Goal: Task Accomplishment & Management: Manage account settings

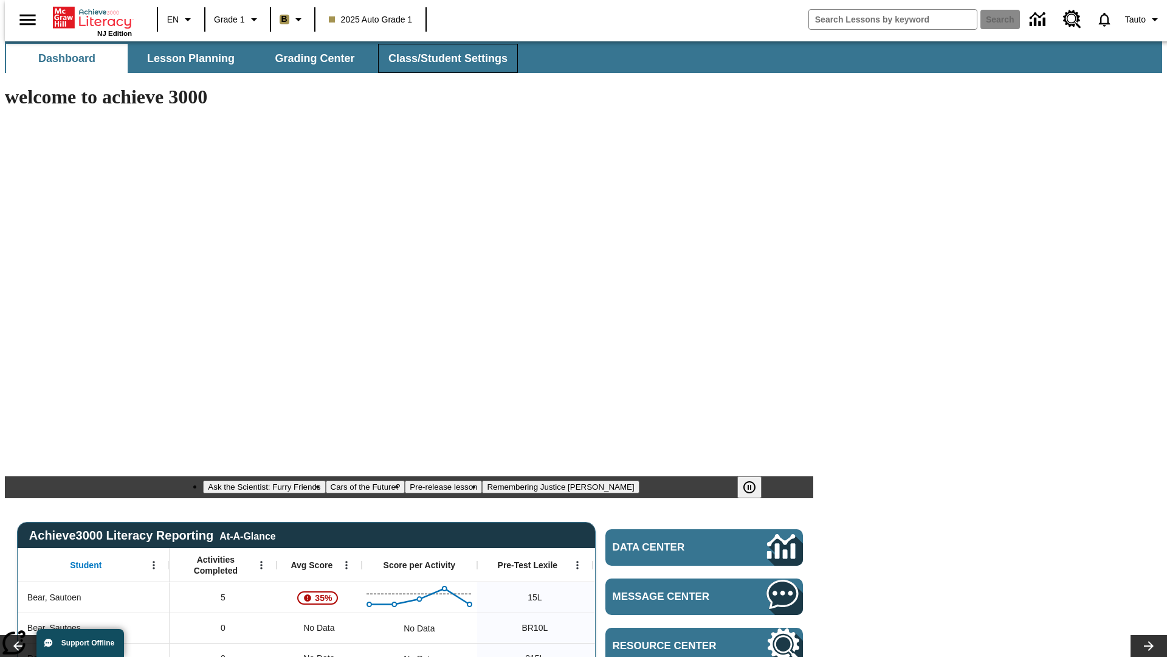
click at [441, 58] on span "Class/Student Settings" at bounding box center [447, 59] width 119 height 14
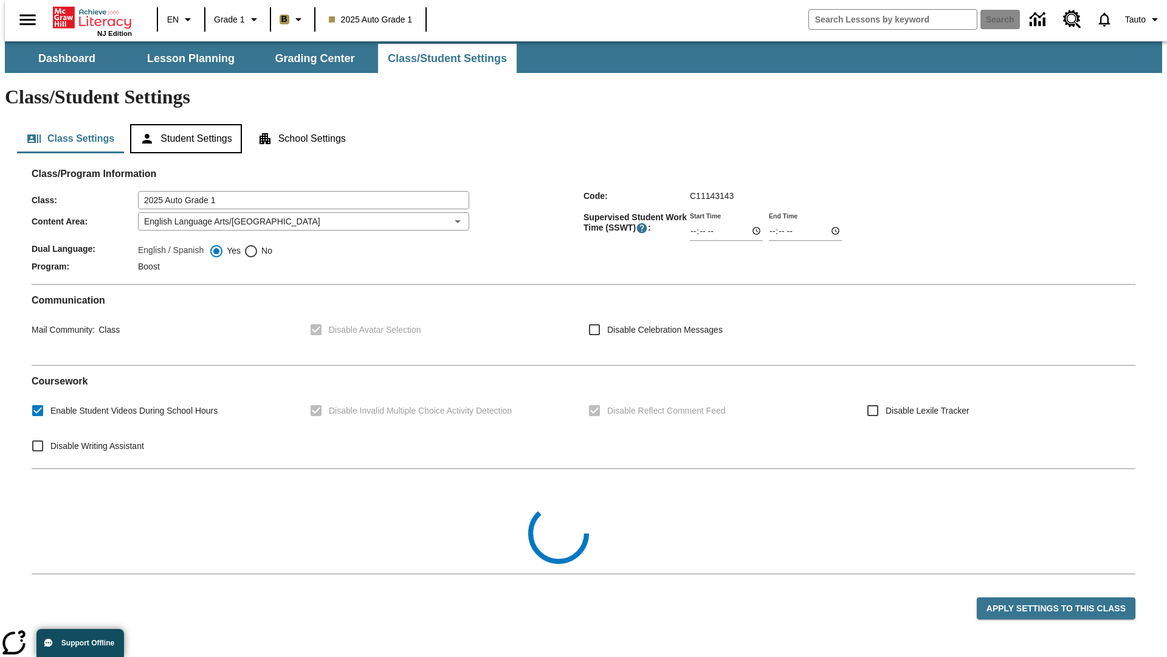
click at [183, 124] on button "Student Settings" at bounding box center [185, 138] width 111 height 29
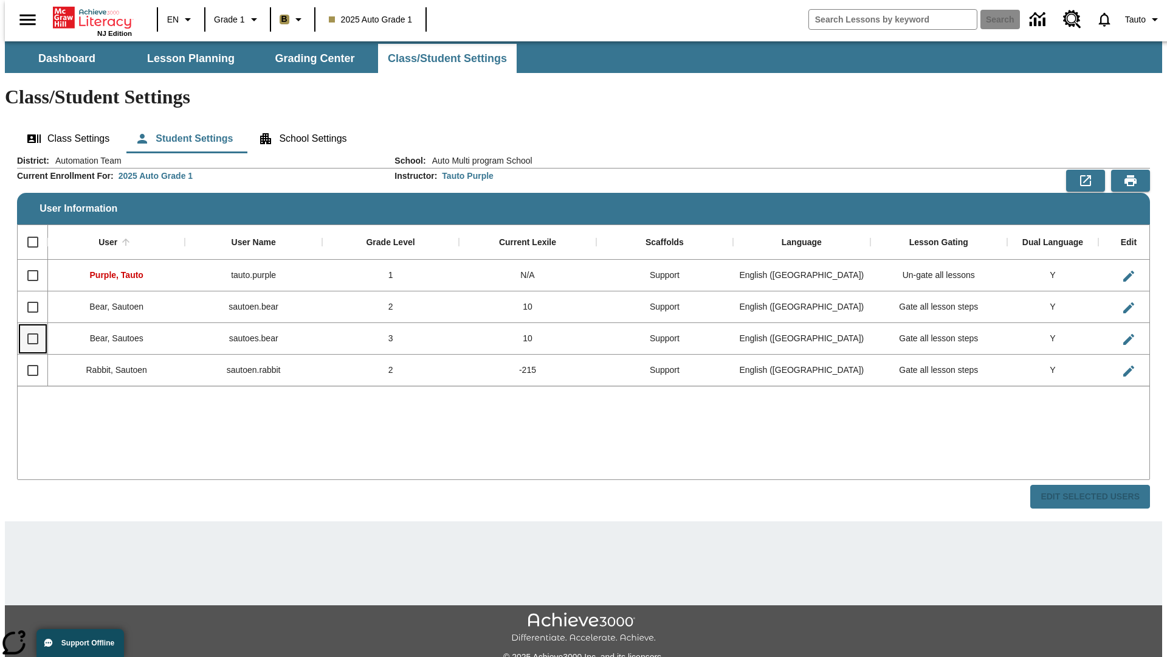
click at [27, 326] on input "Select row" at bounding box center [33, 339] width 26 height 26
checkbox input "true"
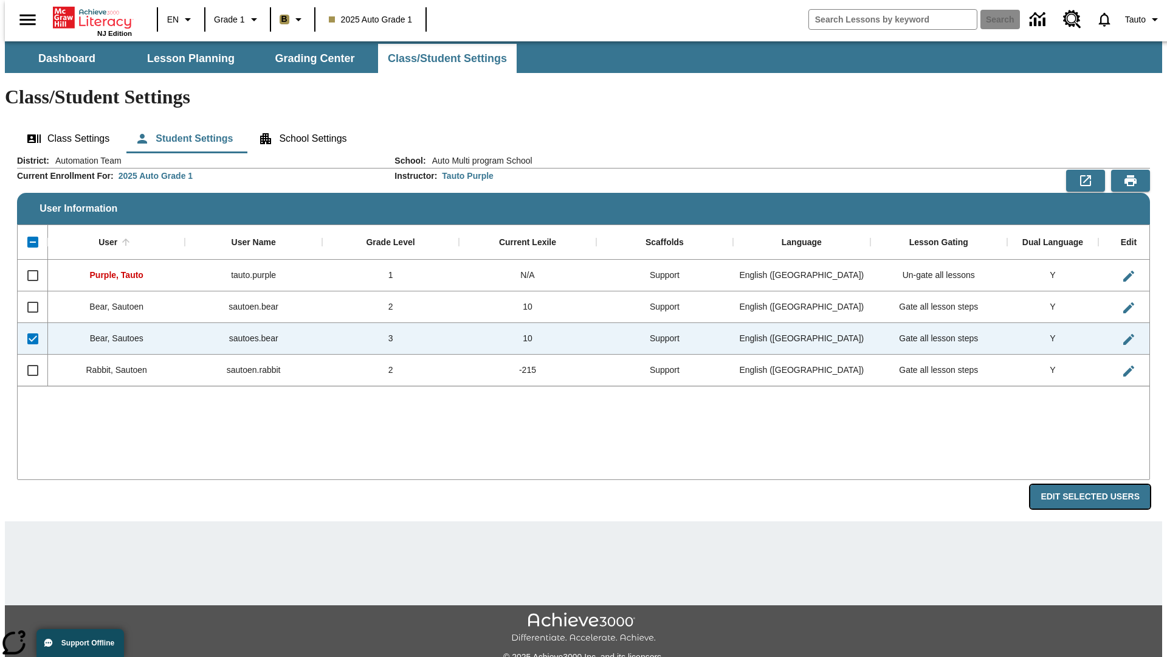
click at [1100, 485] on button "Edit Selected Users" at bounding box center [1090, 497] width 120 height 24
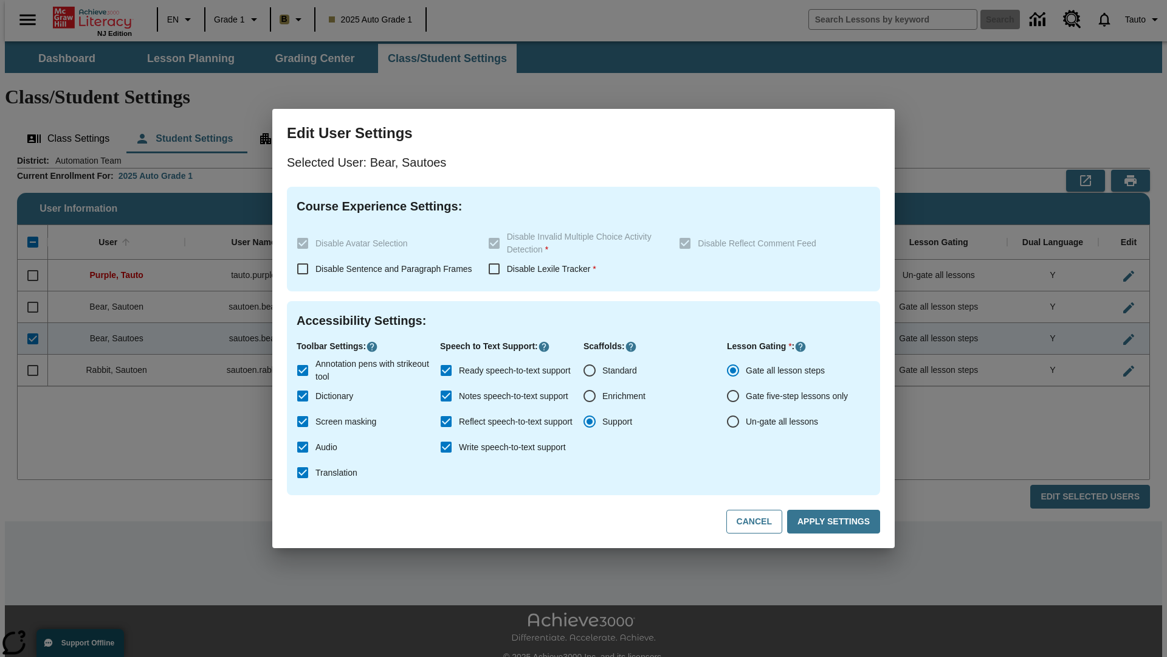
click at [733, 421] on input "Un-gate all lessons" at bounding box center [733, 422] width 26 height 26
radio input "true"
click at [836, 522] on button "Apply Settings" at bounding box center [833, 521] width 93 height 24
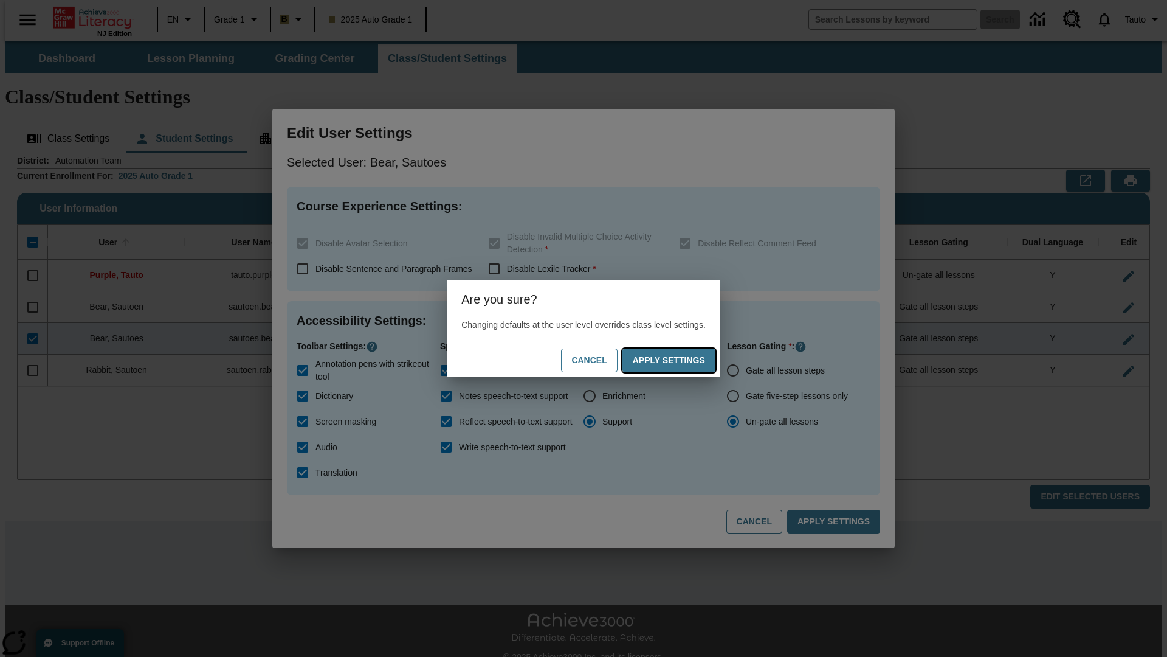
click at [681, 360] on button "Apply Settings" at bounding box center [669, 360] width 93 height 24
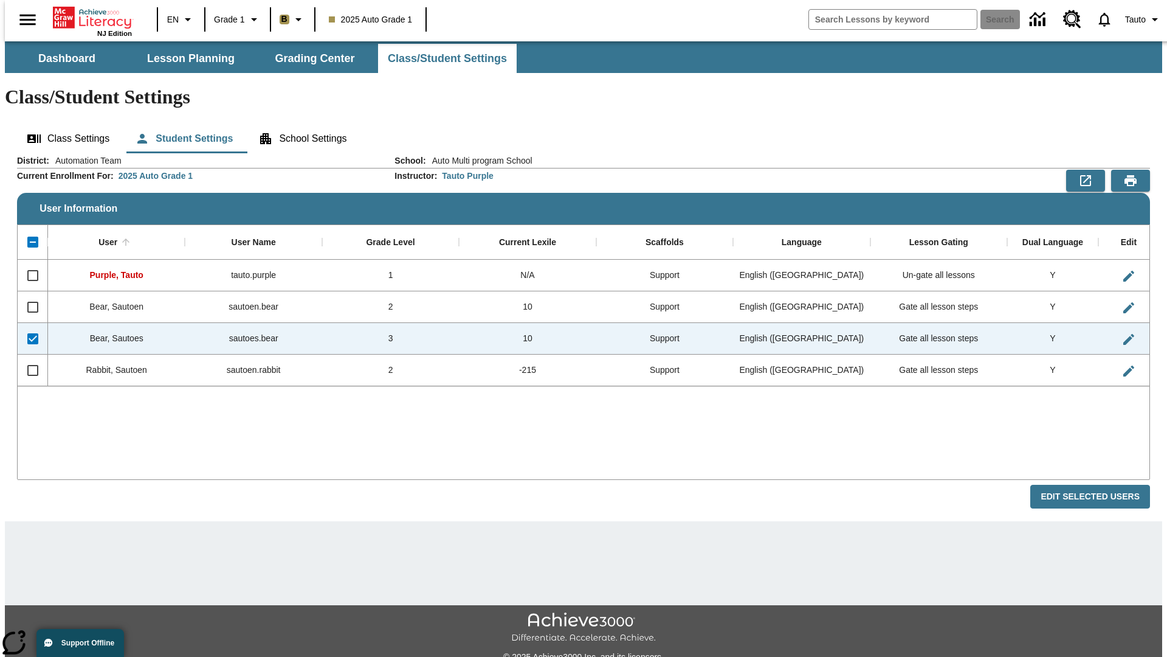
checkbox input "false"
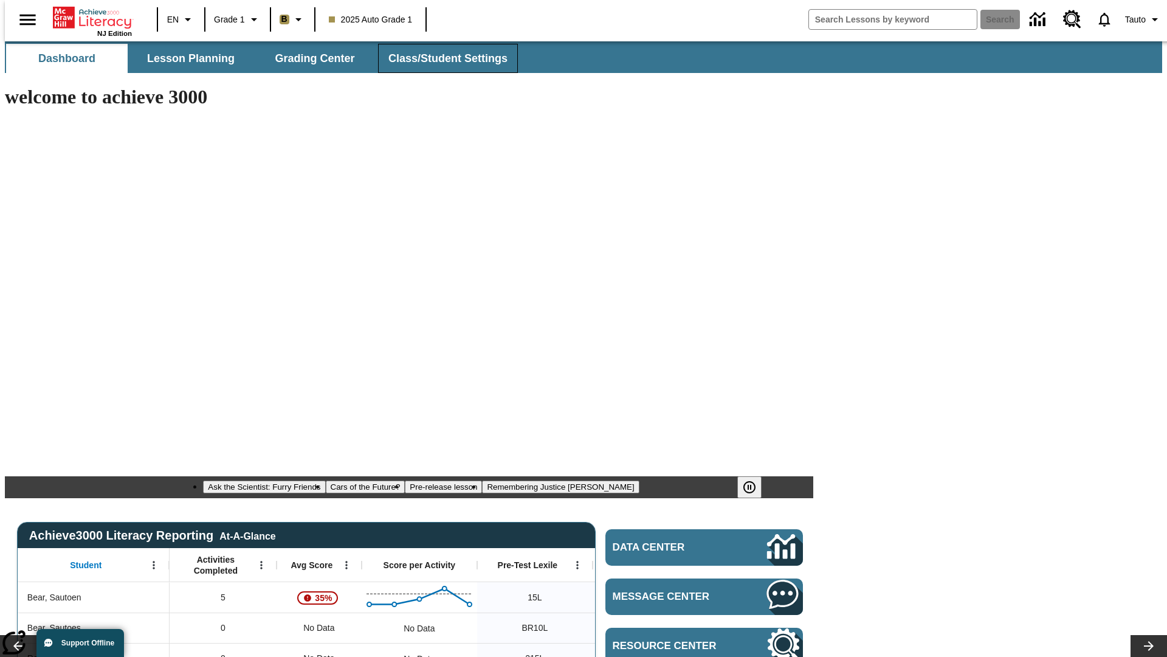
click at [441, 58] on span "Class/Student Settings" at bounding box center [447, 59] width 119 height 14
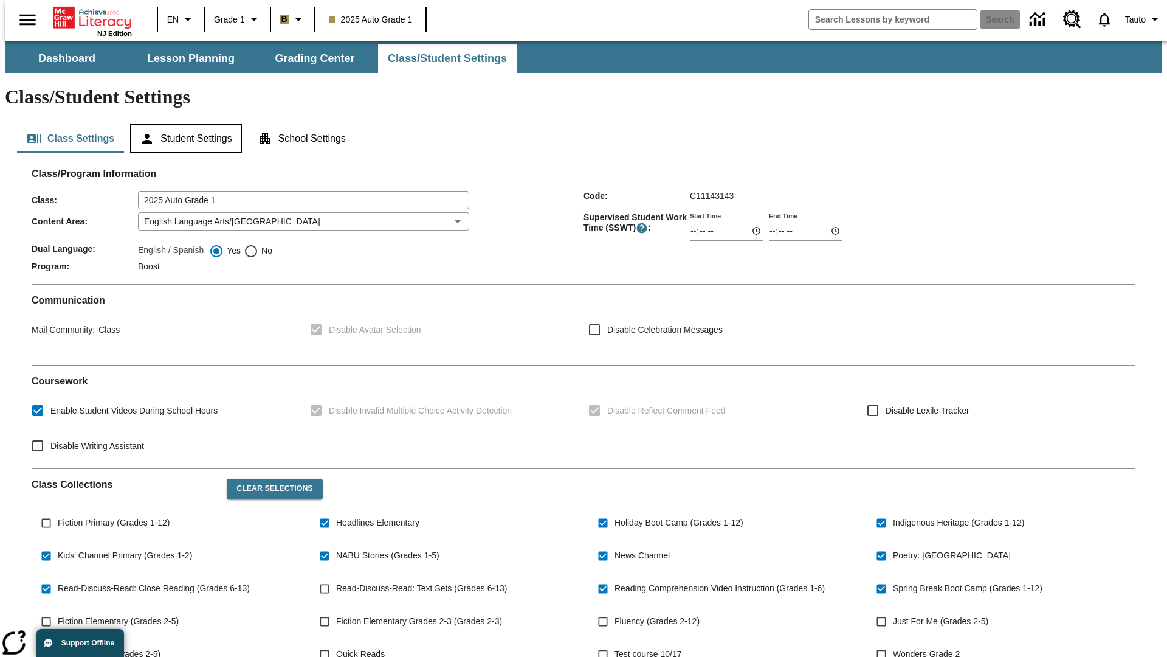
click at [183, 124] on button "Student Settings" at bounding box center [185, 138] width 111 height 29
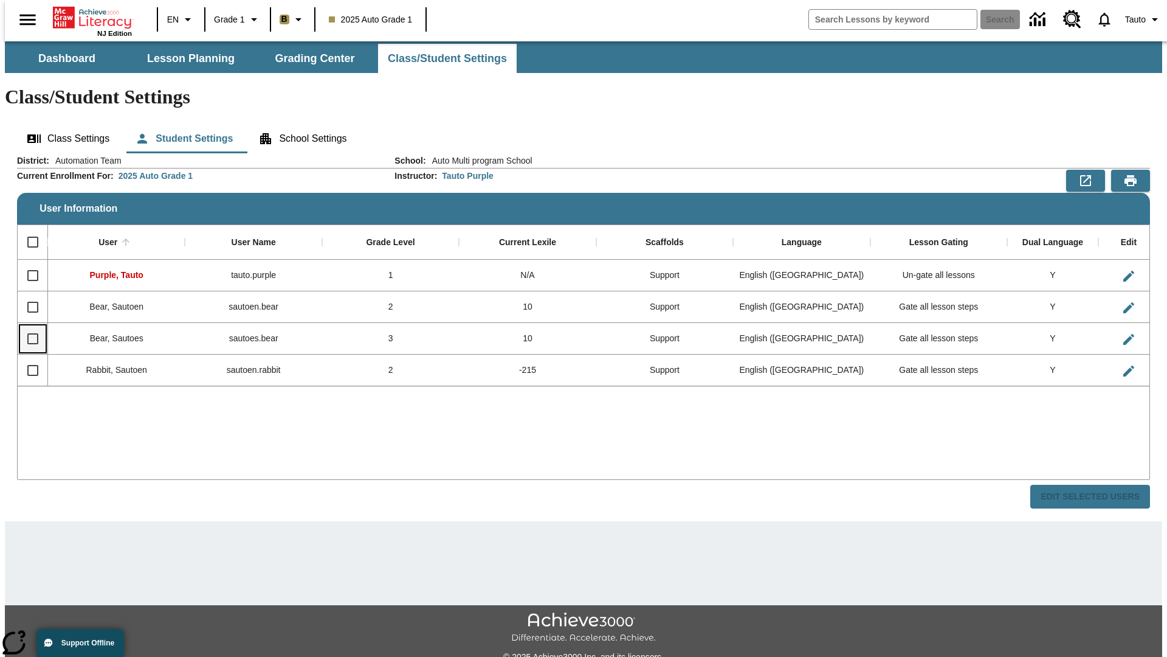
click at [27, 326] on input "Select row" at bounding box center [33, 339] width 26 height 26
checkbox input "true"
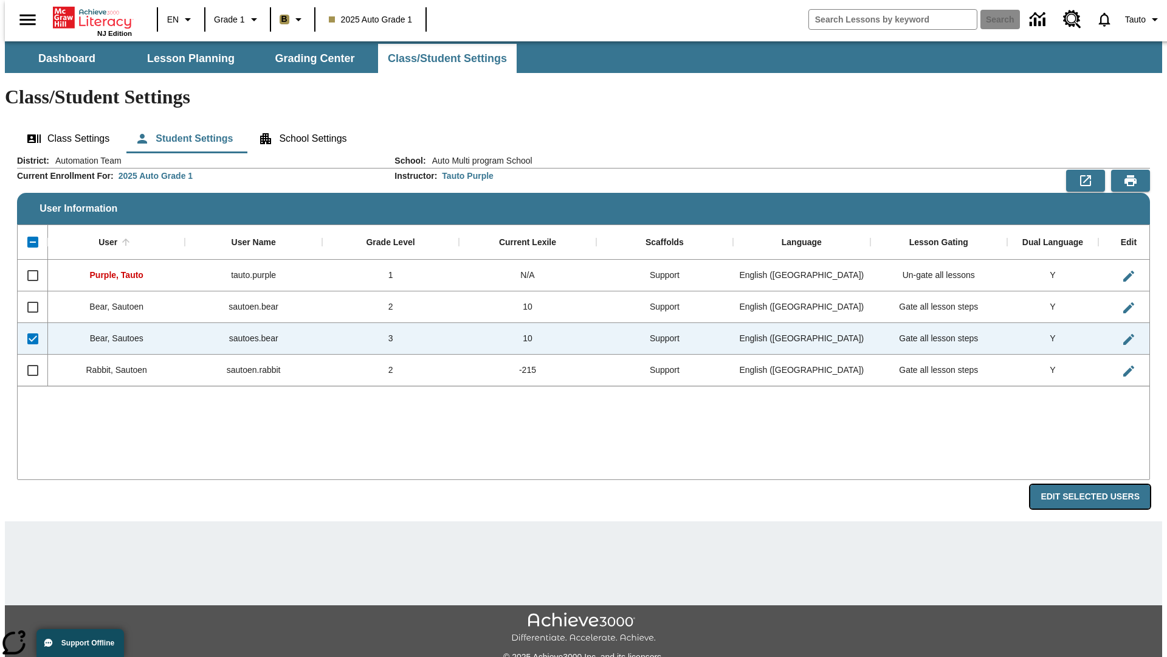
click at [1100, 485] on button "Edit Selected Users" at bounding box center [1090, 497] width 120 height 24
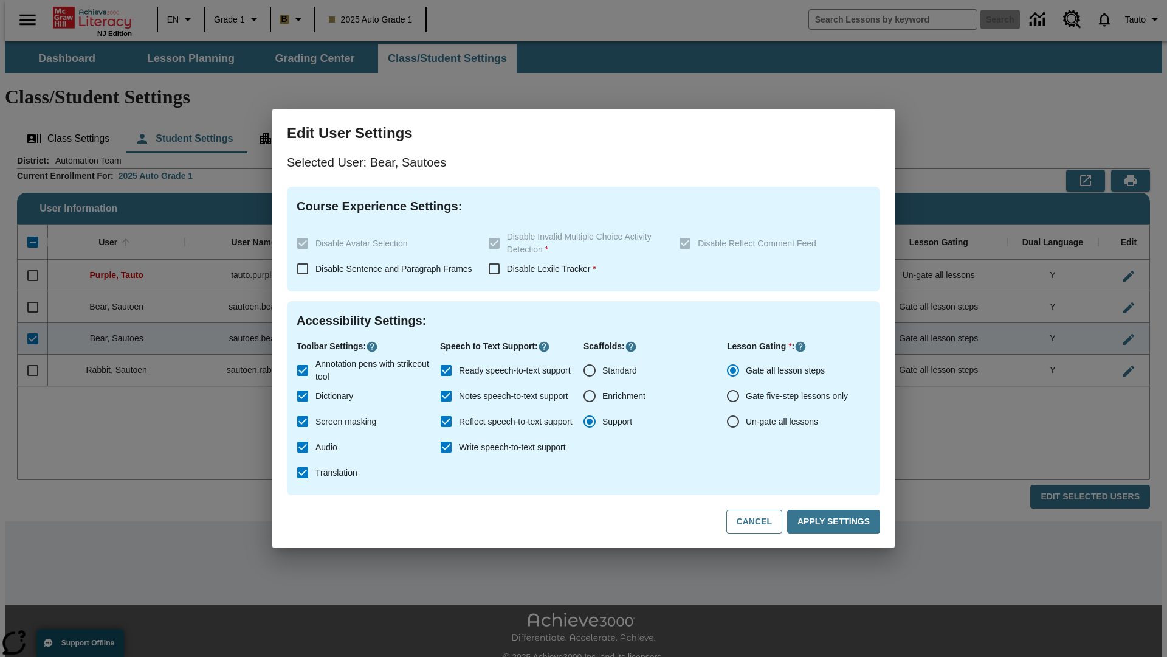
click at [733, 421] on input "Un-gate all lessons" at bounding box center [733, 422] width 26 height 26
radio input "true"
click at [836, 522] on button "Apply Settings" at bounding box center [833, 521] width 93 height 24
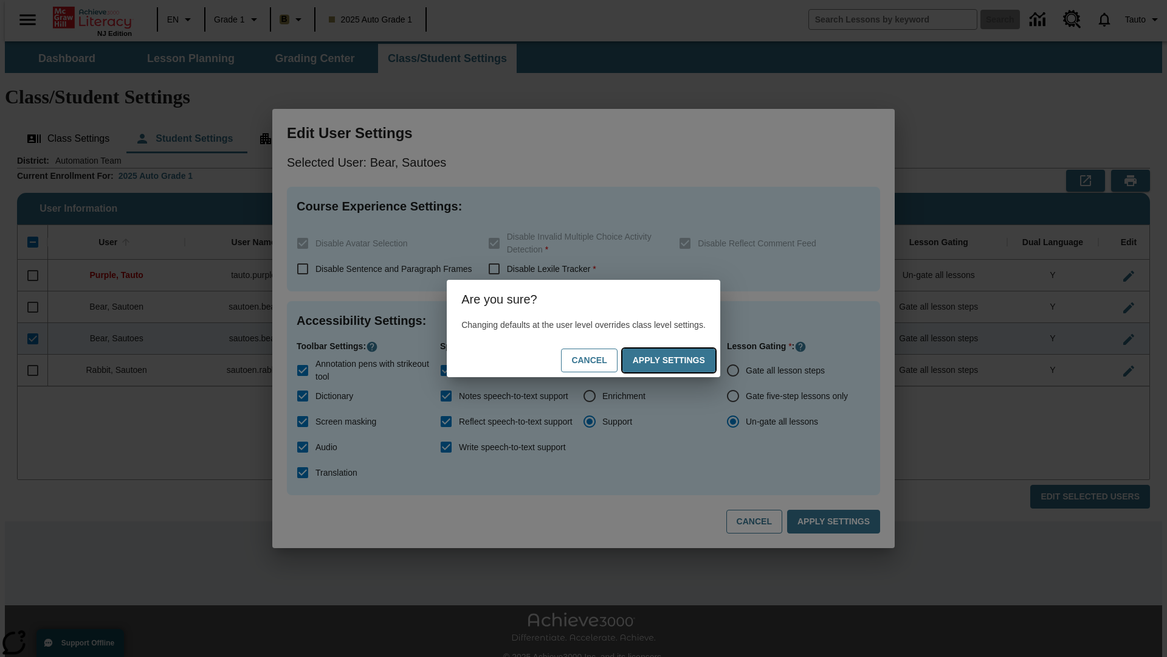
click at [681, 360] on button "Apply Settings" at bounding box center [669, 360] width 93 height 24
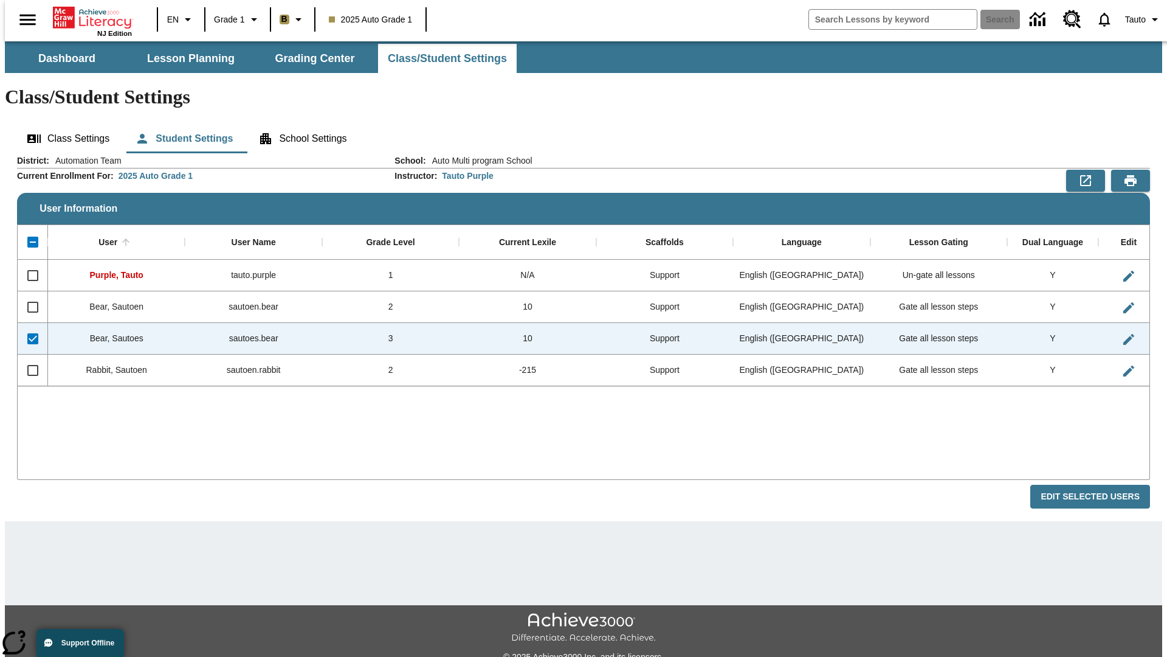
checkbox input "false"
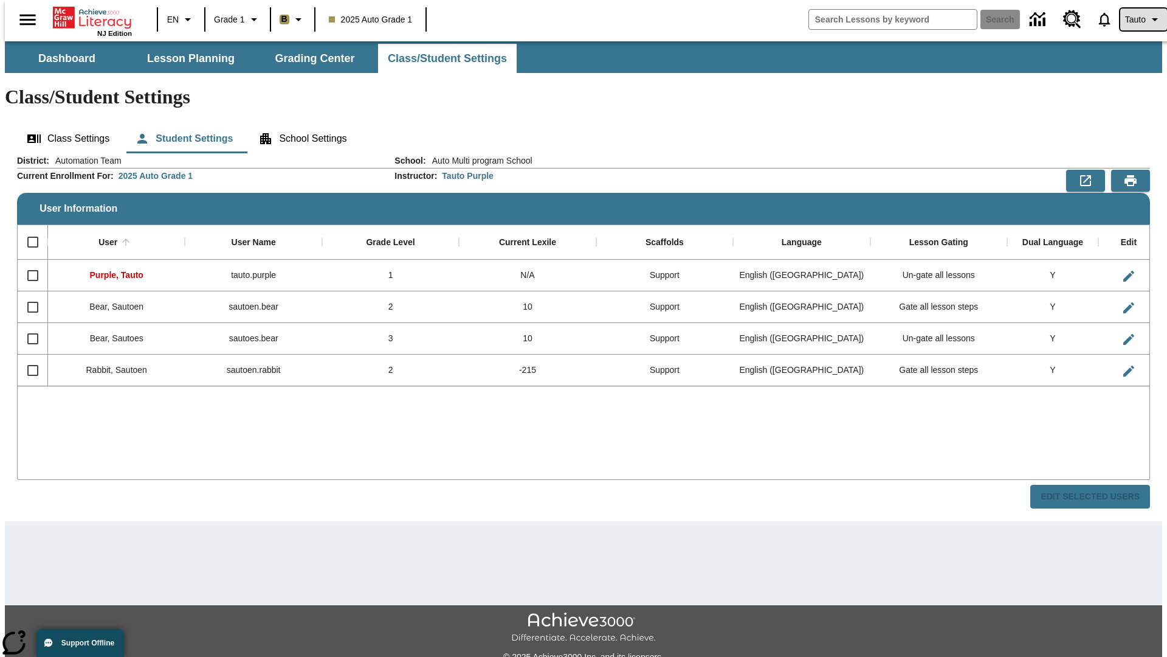
click at [1137, 19] on span "Tauto" at bounding box center [1135, 19] width 21 height 13
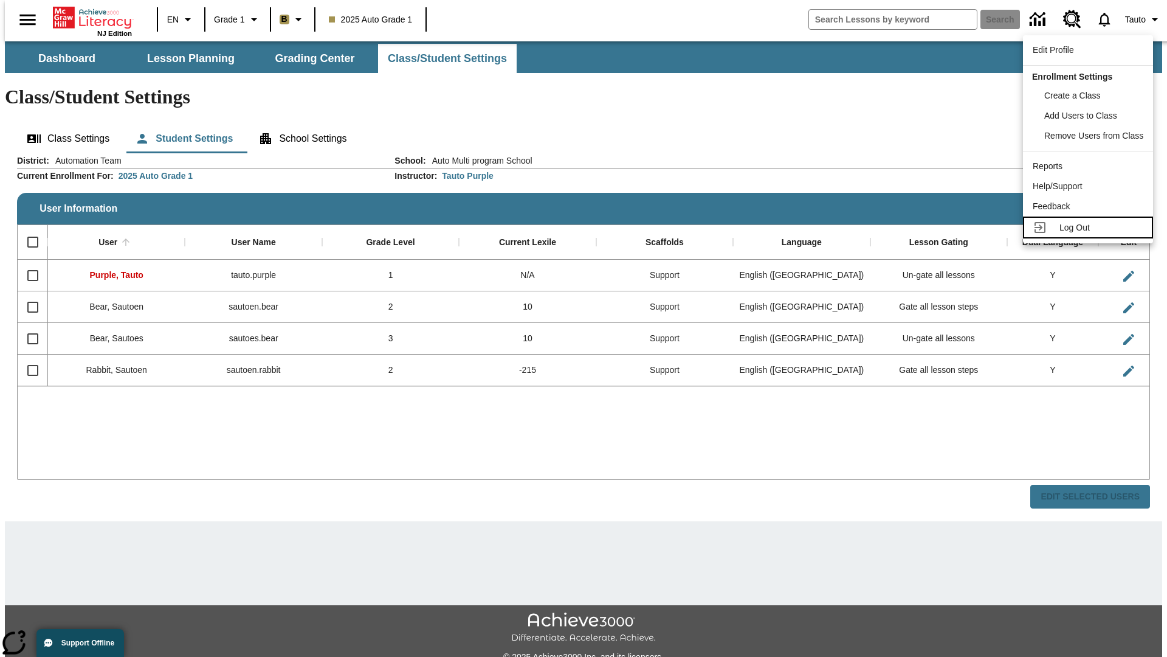
click at [1090, 227] on span "Log Out" at bounding box center [1075, 228] width 30 height 10
